Goal: Task Accomplishment & Management: Manage account settings

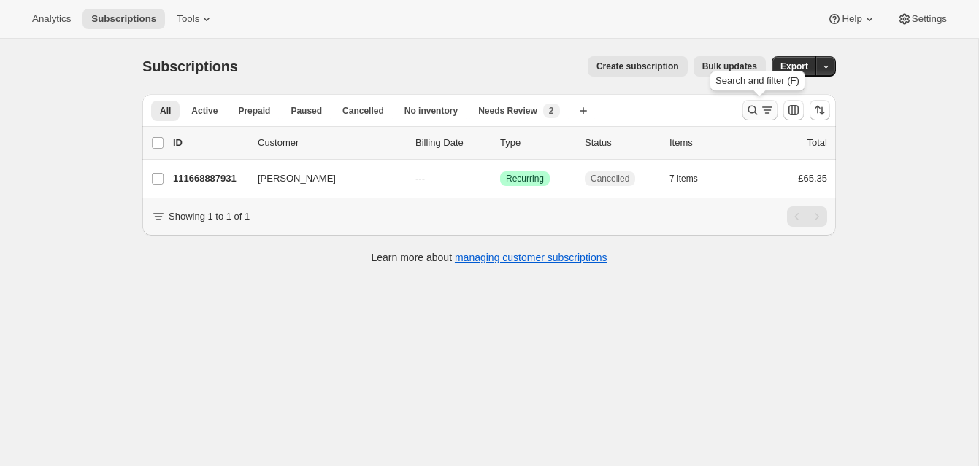
click at [752, 104] on icon "Search and filter results" at bounding box center [752, 110] width 15 height 15
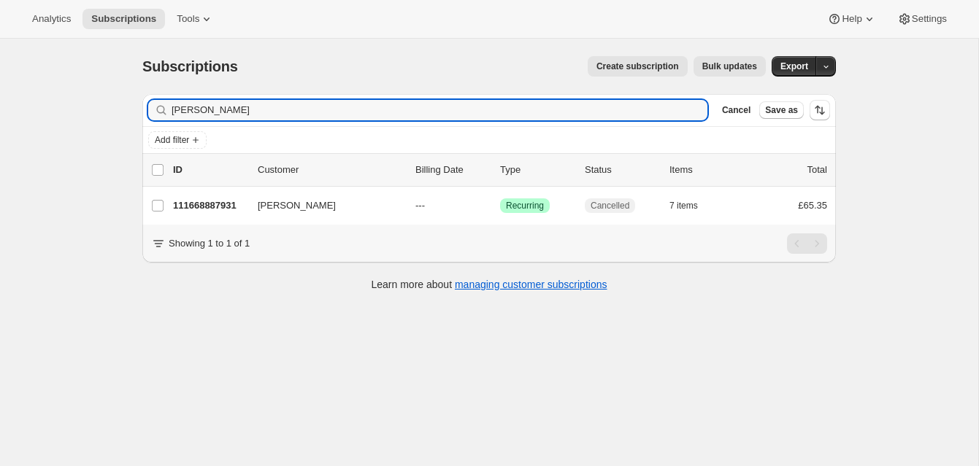
drag, startPoint x: 261, startPoint y: 111, endPoint x: 150, endPoint y: 95, distance: 112.1
click at [146, 101] on div "Filter subscribers [PERSON_NAME] Clear Cancel Save as" at bounding box center [488, 110] width 693 height 32
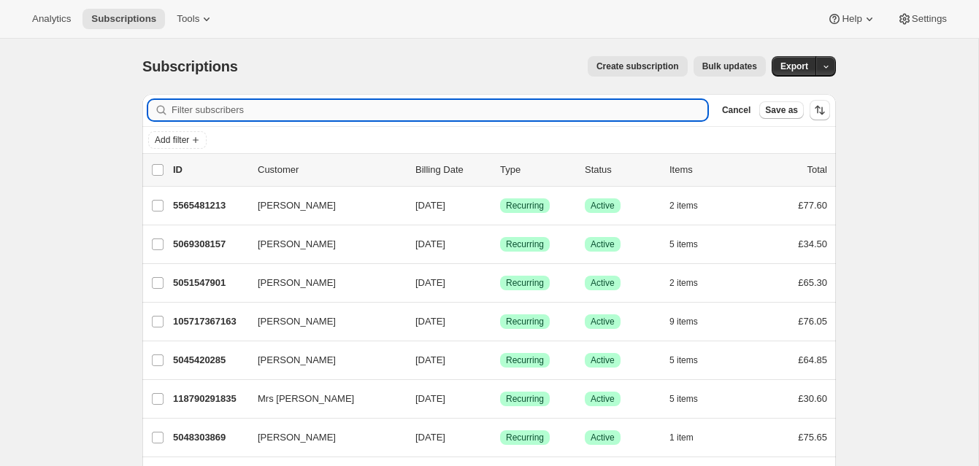
click at [190, 109] on input "Filter subscribers" at bounding box center [439, 110] width 536 height 20
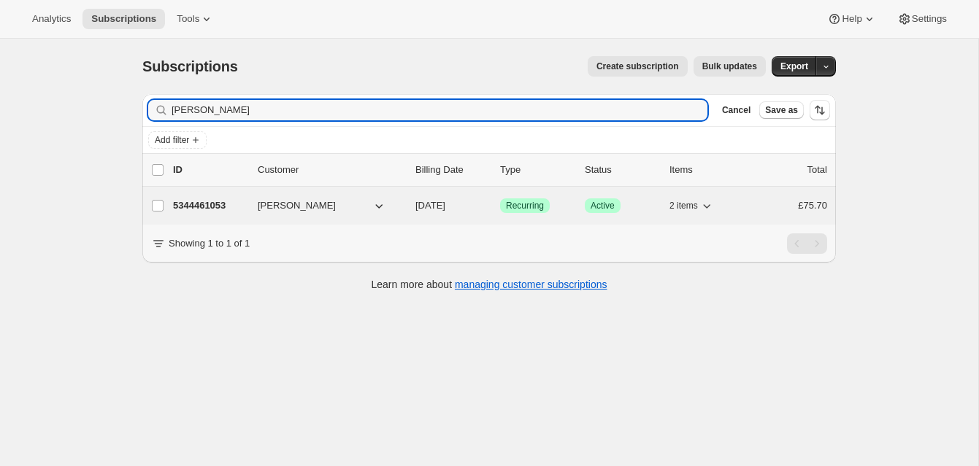
type input "[PERSON_NAME]"
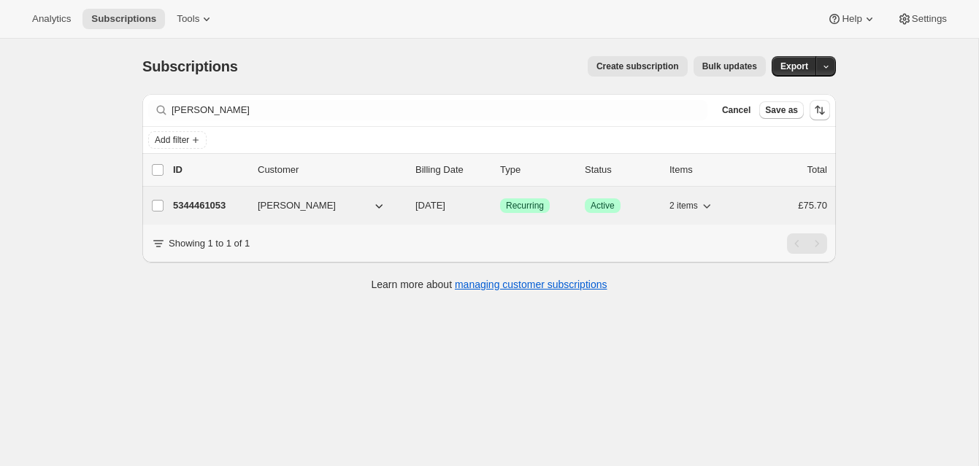
click at [215, 203] on p "5344461053" at bounding box center [209, 205] width 73 height 15
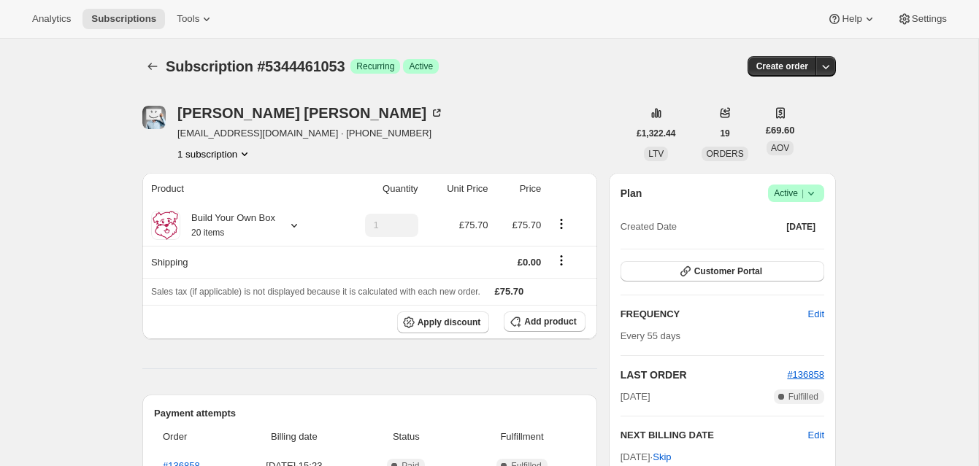
click at [785, 189] on span "Active |" at bounding box center [796, 193] width 45 height 15
click at [777, 244] on span "Cancel subscription" at bounding box center [791, 247] width 82 height 11
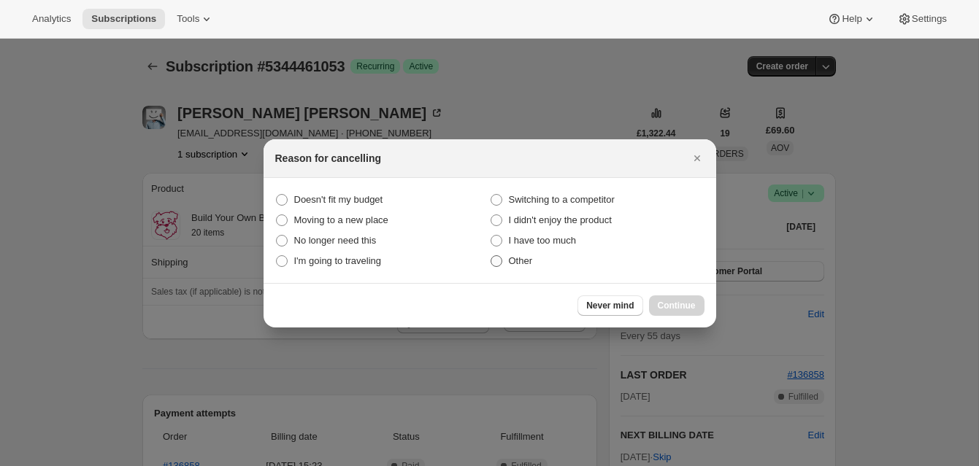
click at [501, 264] on span ":rbv:" at bounding box center [496, 261] width 12 height 12
click at [491, 256] on input "Other" at bounding box center [490, 255] width 1 height 1
radio input "true"
click at [674, 300] on span "Continue" at bounding box center [676, 306] width 38 height 12
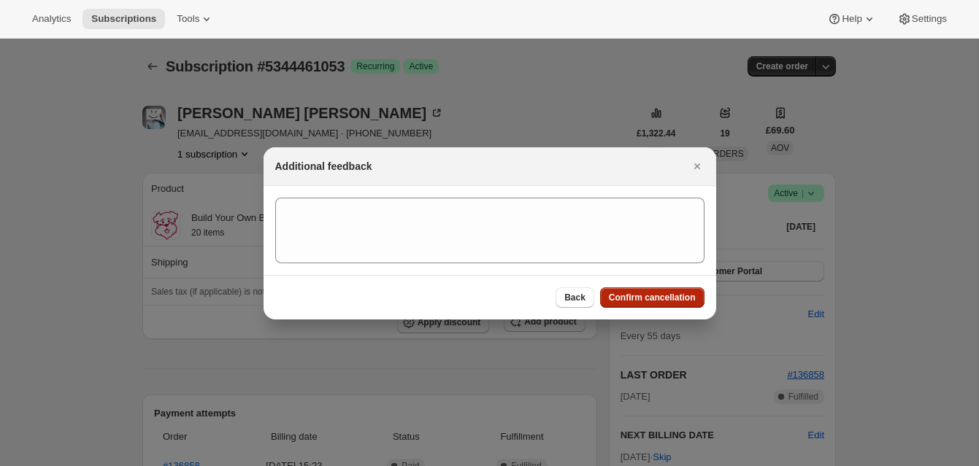
click at [666, 293] on span "Confirm cancellation" at bounding box center [652, 298] width 87 height 12
